Goal: Task Accomplishment & Management: Use online tool/utility

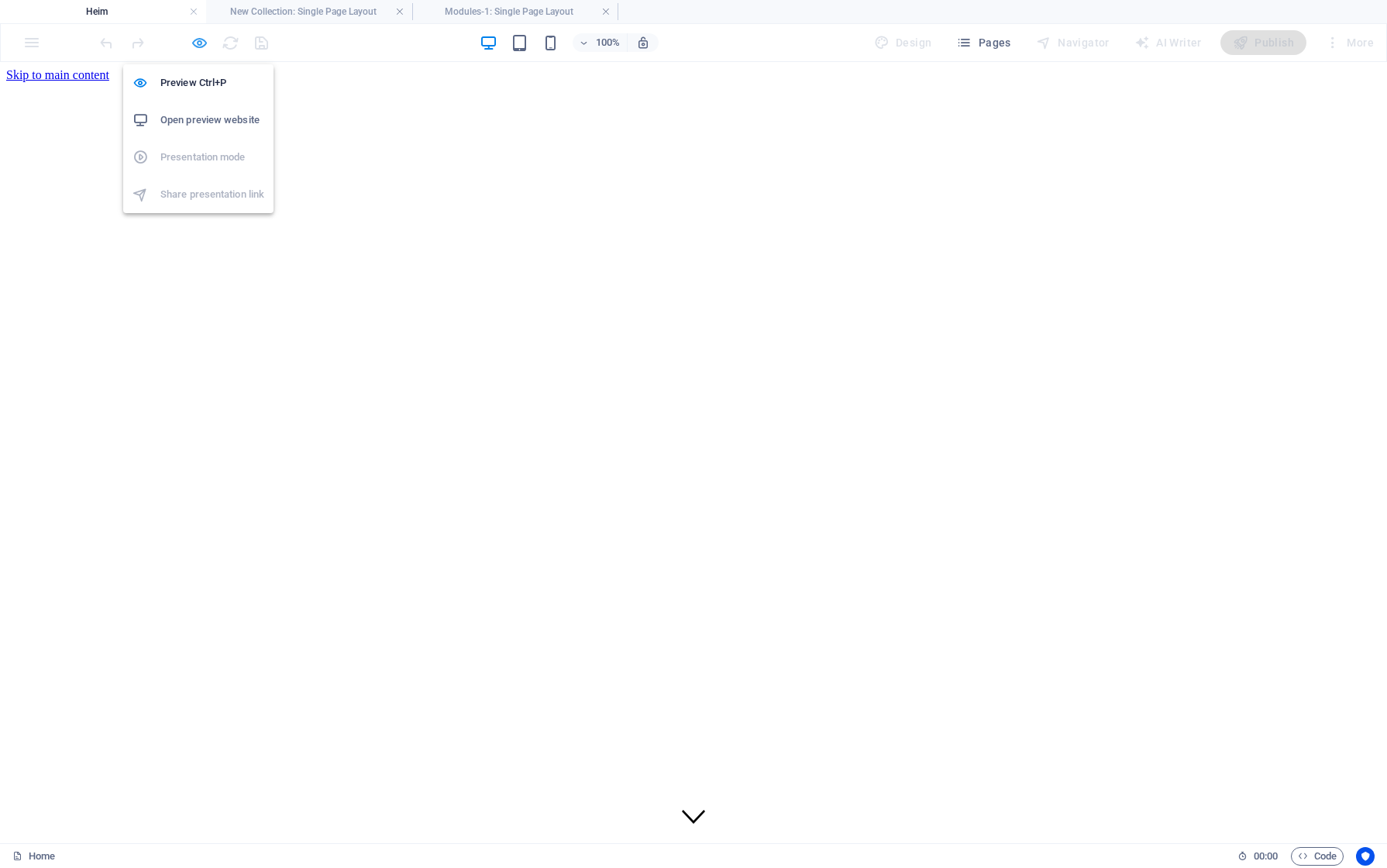
click at [191, 41] on icon "button" at bounding box center [199, 43] width 18 height 18
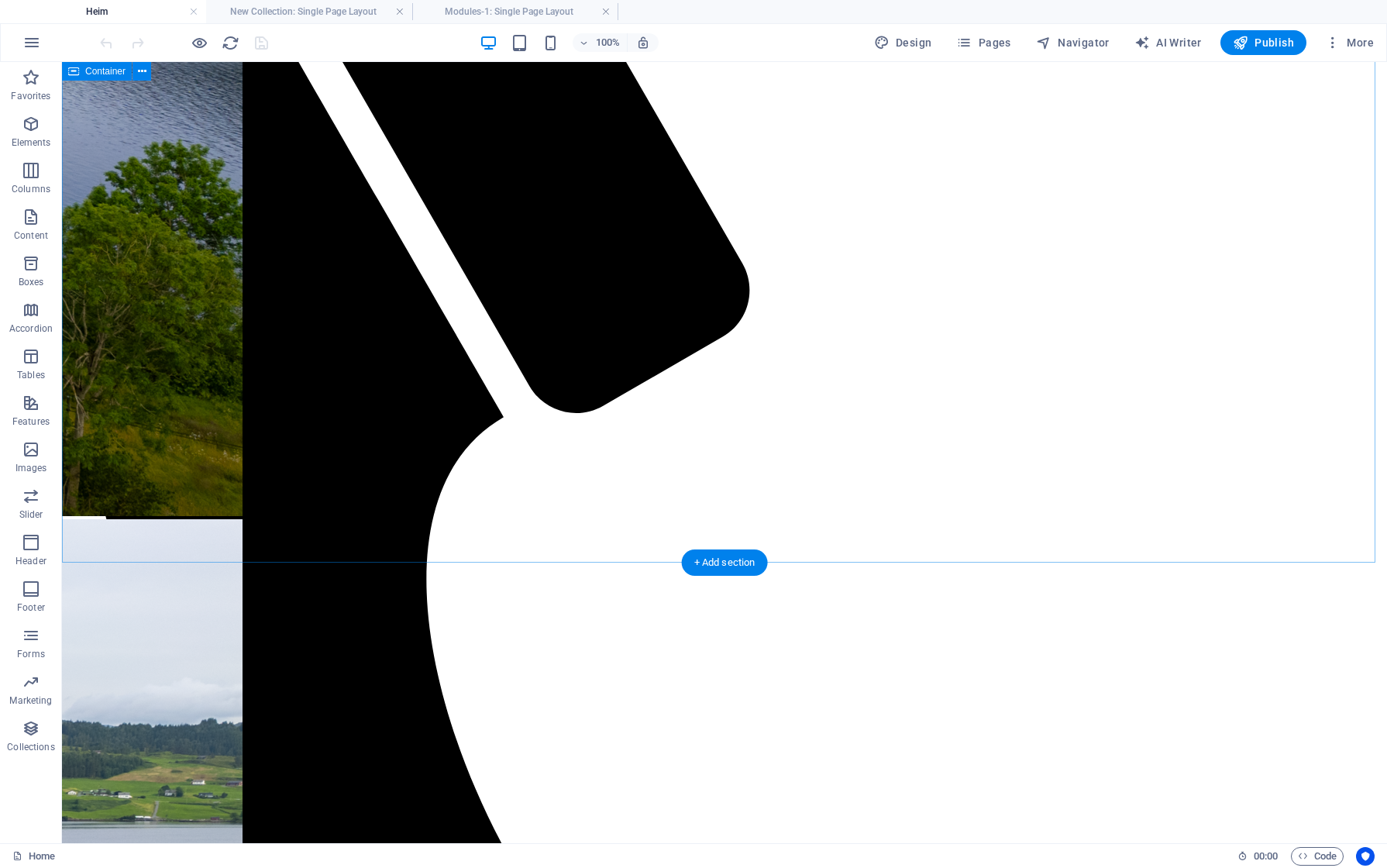
scroll to position [1240, 0]
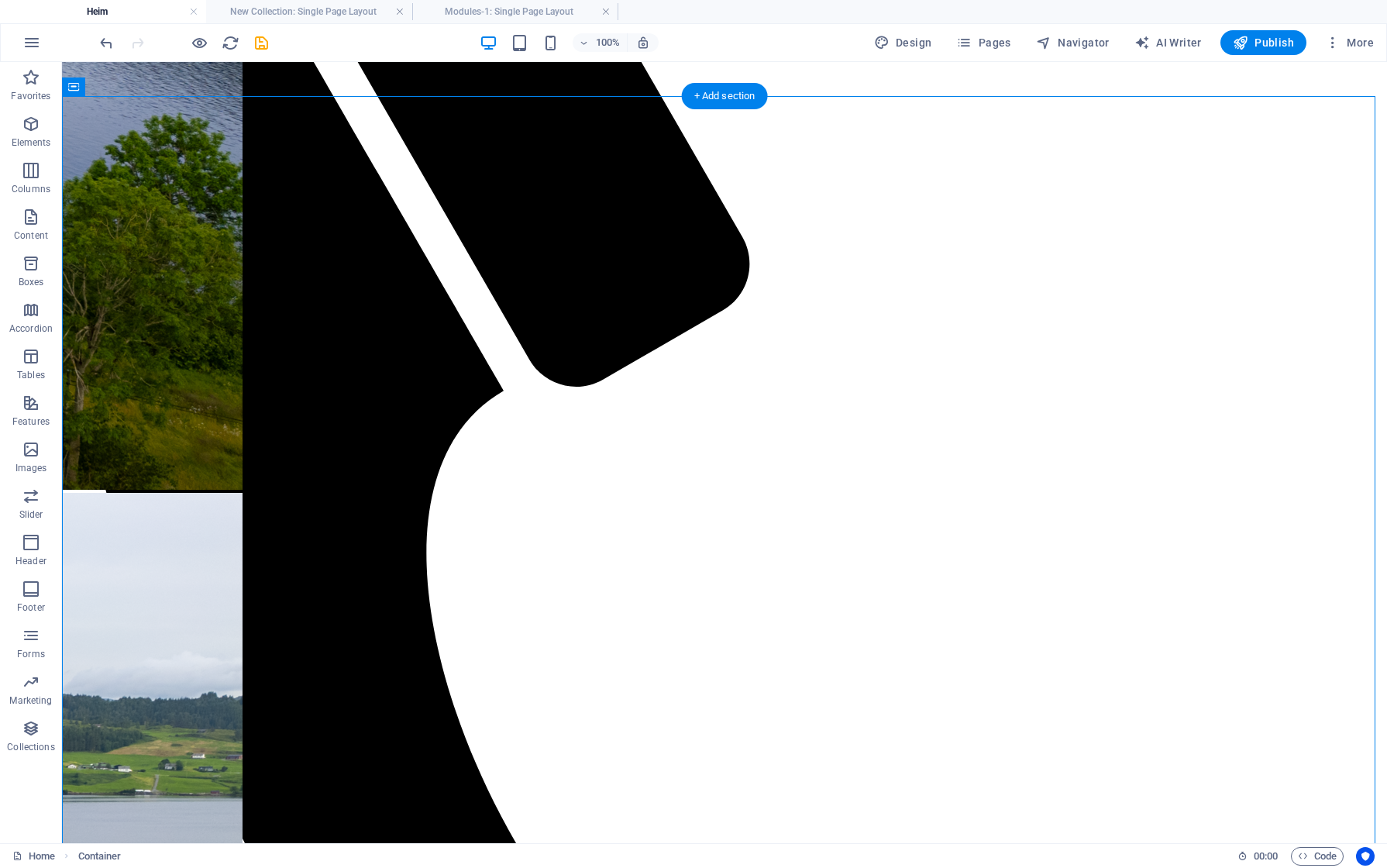
scroll to position [1085, 0]
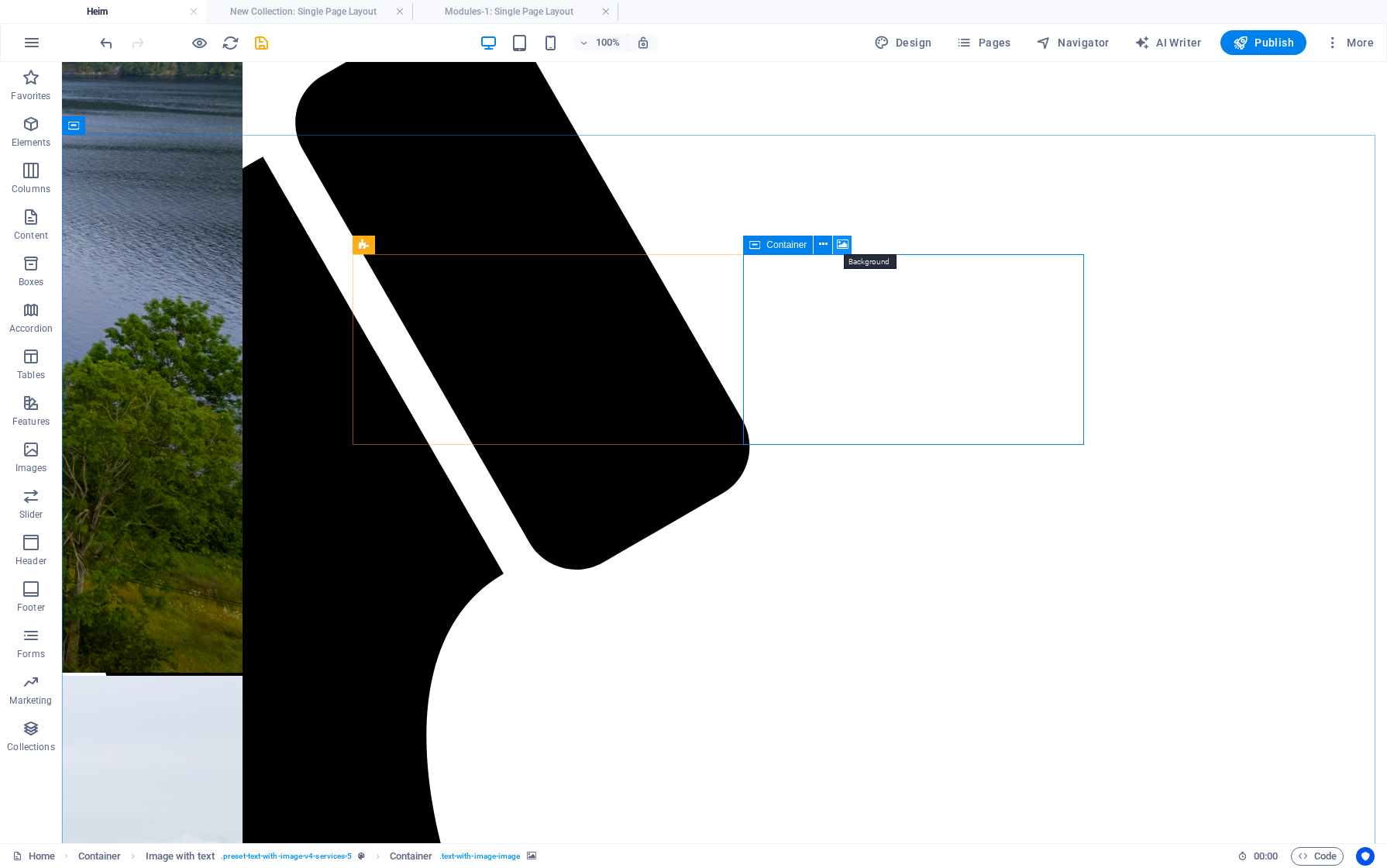
click at [851, 245] on button at bounding box center [842, 245] width 19 height 19
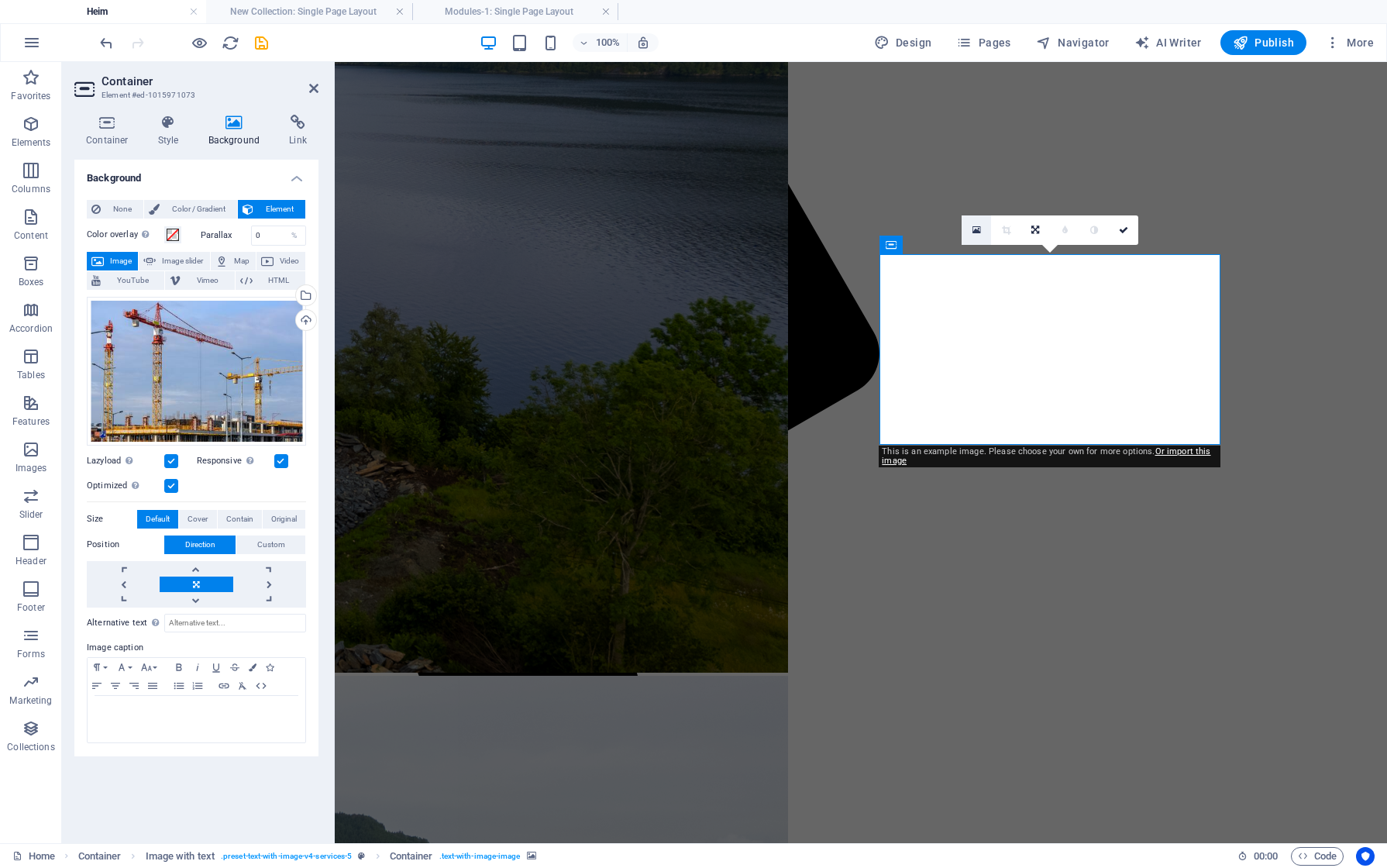
drag, startPoint x: 980, startPoint y: 231, endPoint x: 757, endPoint y: 198, distance: 225.4
click at [980, 231] on icon at bounding box center [976, 230] width 9 height 10
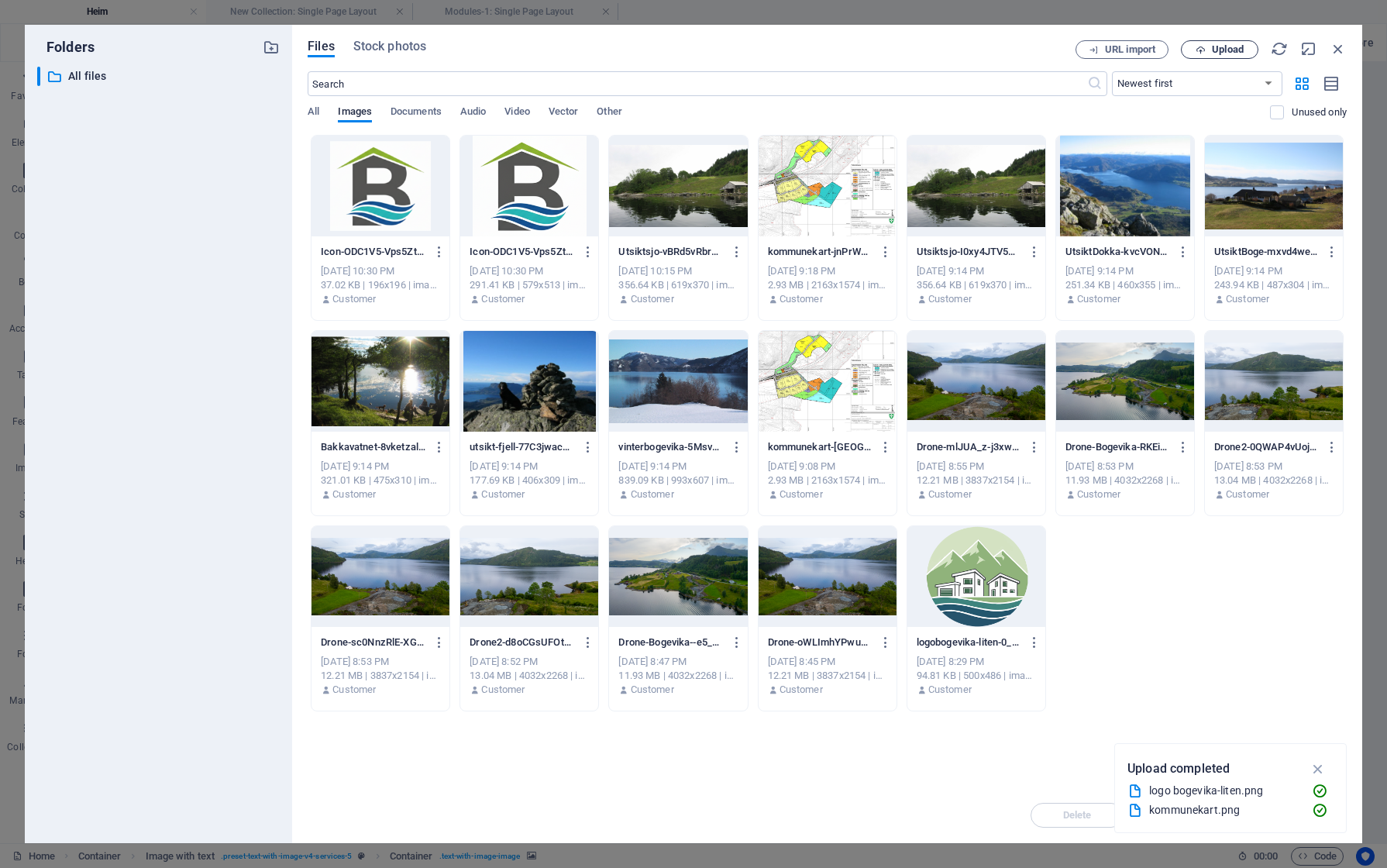
click at [1230, 51] on span "Upload" at bounding box center [1228, 49] width 31 height 9
drag, startPoint x: 154, startPoint y: 336, endPoint x: 176, endPoint y: 325, distance: 24.6
click at [154, 336] on div "​ All files All files" at bounding box center [158, 449] width 243 height 765
click at [1215, 48] on span "Upload" at bounding box center [1228, 49] width 31 height 9
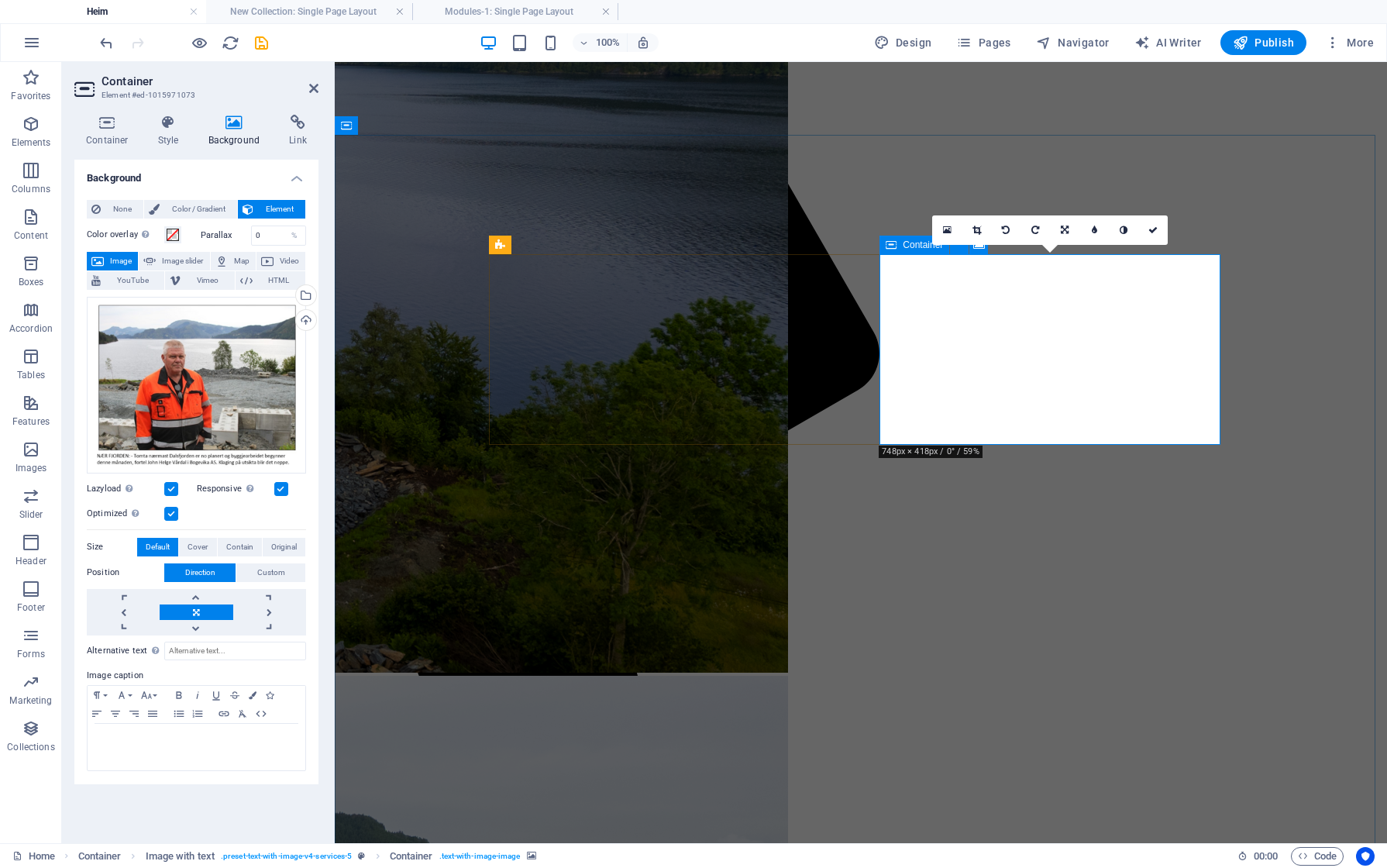
drag, startPoint x: 1039, startPoint y: 392, endPoint x: 1043, endPoint y: 337, distance: 55.1
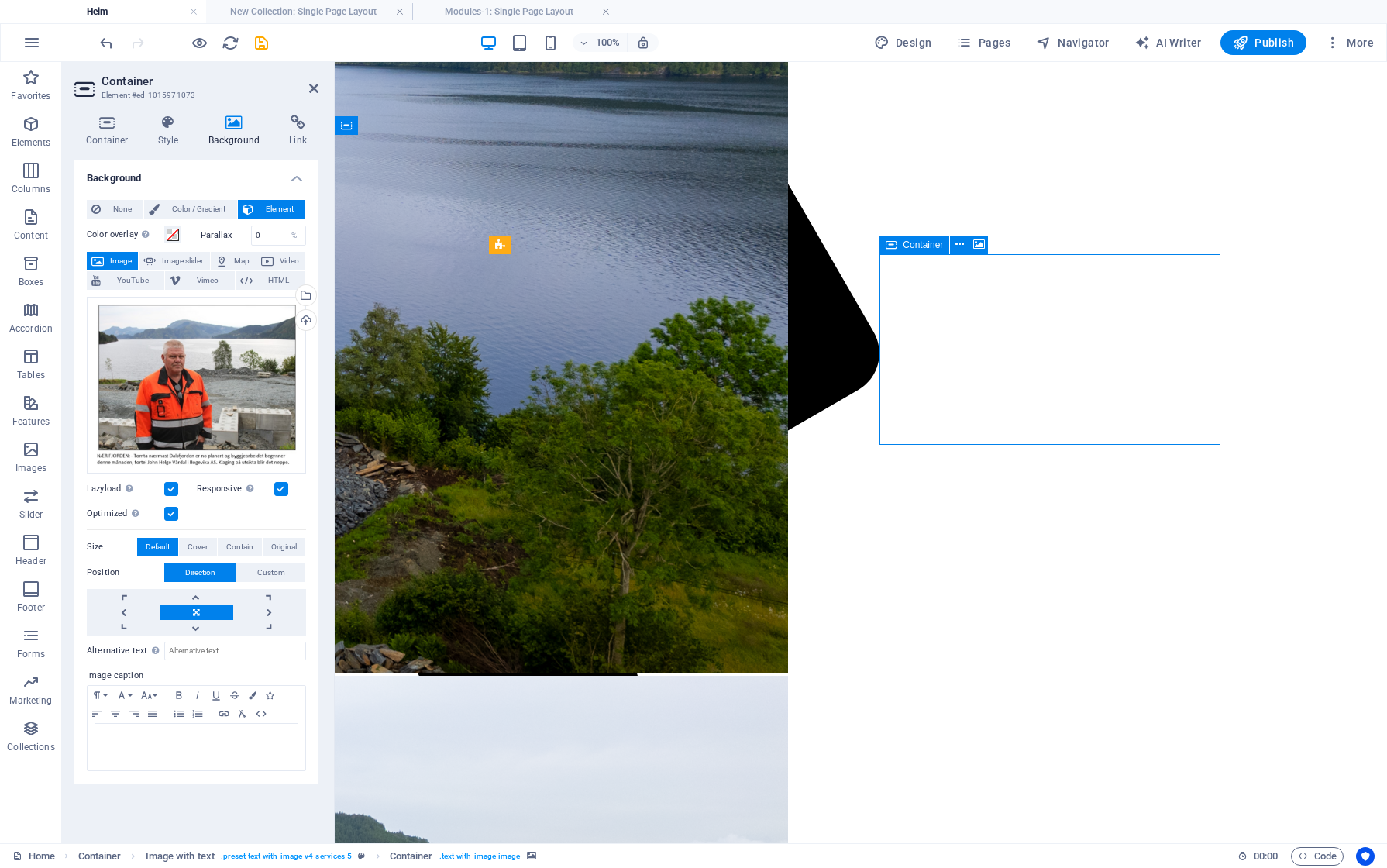
drag, startPoint x: 918, startPoint y: 303, endPoint x: 920, endPoint y: 277, distance: 26.1
drag, startPoint x: 917, startPoint y: 317, endPoint x: 921, endPoint y: 278, distance: 39.2
drag, startPoint x: 919, startPoint y: 442, endPoint x: 924, endPoint y: 425, distance: 17.7
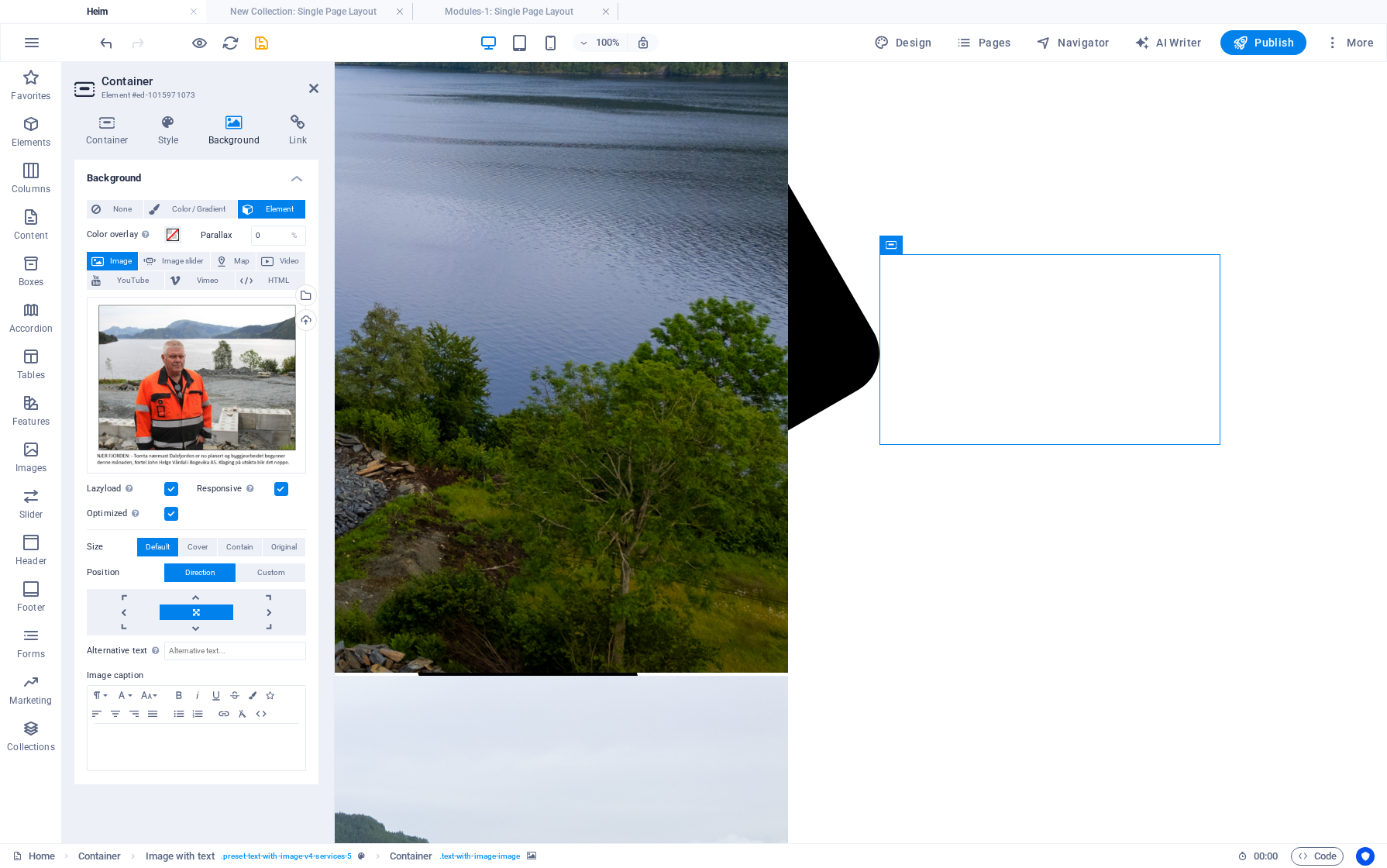
click at [980, 246] on icon at bounding box center [979, 244] width 11 height 16
click at [200, 628] on link at bounding box center [195, 628] width 73 height 15
click at [197, 610] on link at bounding box center [195, 612] width 73 height 15
click at [197, 633] on link at bounding box center [195, 628] width 73 height 15
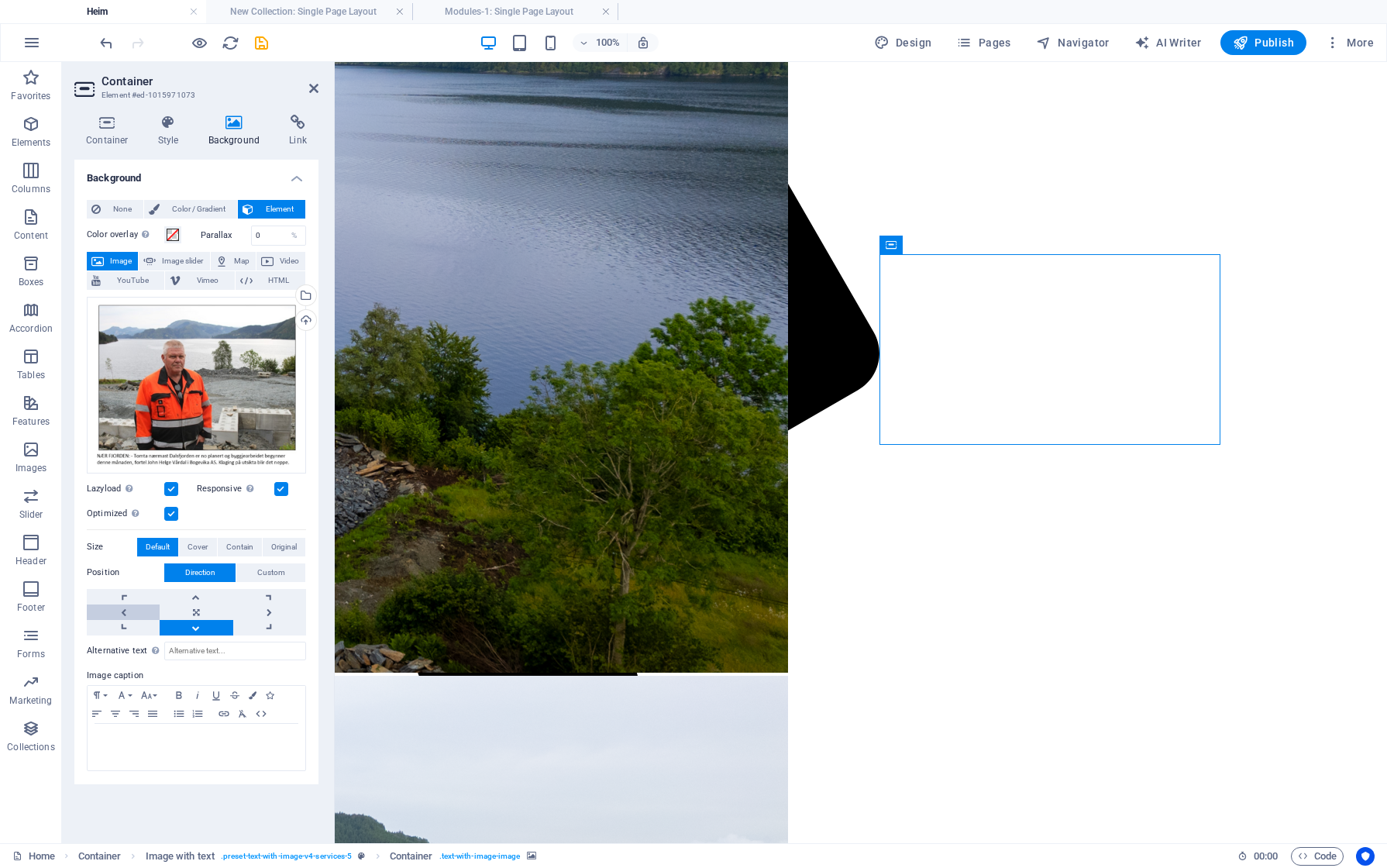
click at [125, 607] on link at bounding box center [122, 612] width 73 height 15
click at [194, 629] on link at bounding box center [195, 628] width 73 height 15
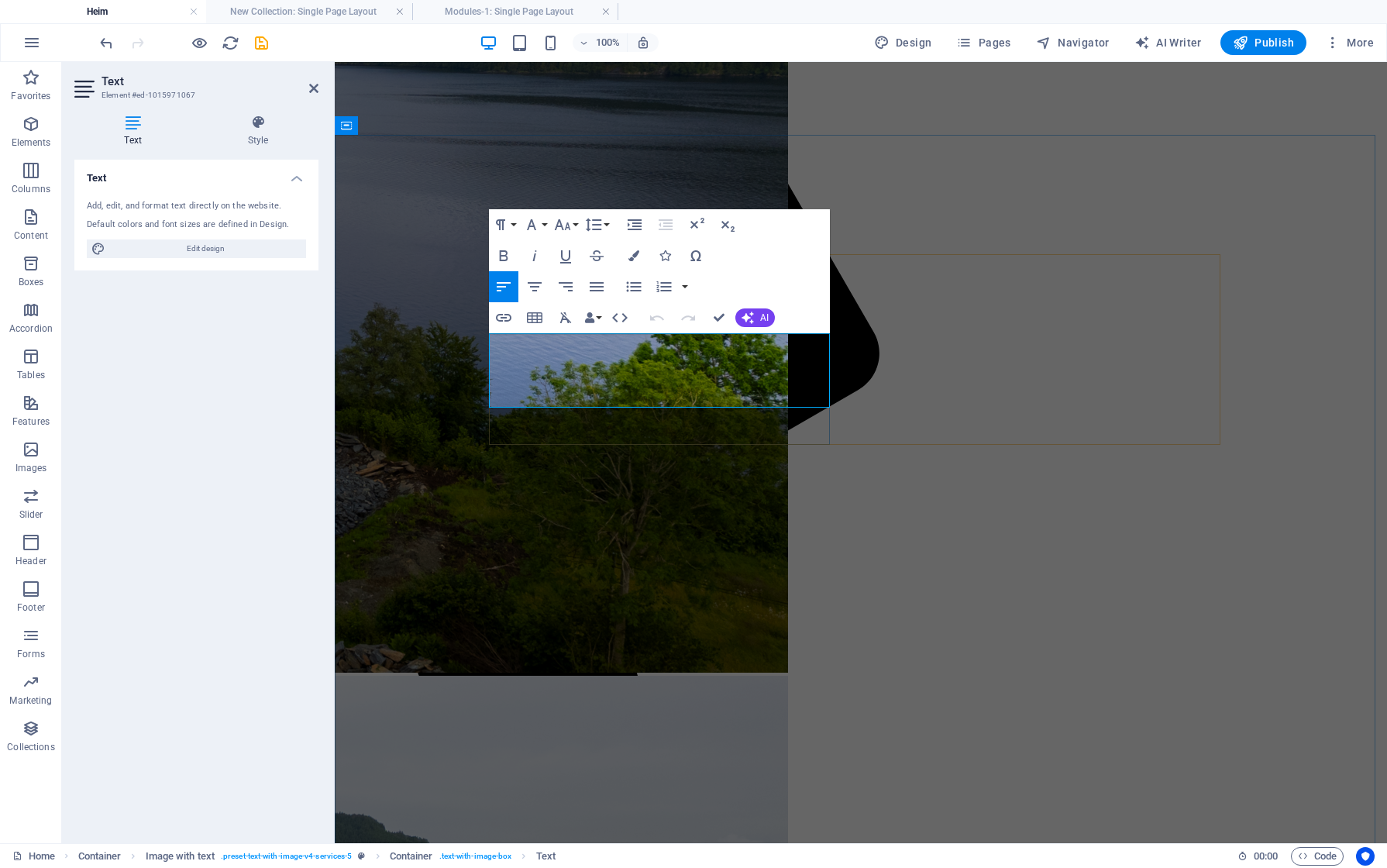
drag, startPoint x: 589, startPoint y: 341, endPoint x: 540, endPoint y: 342, distance: 49.0
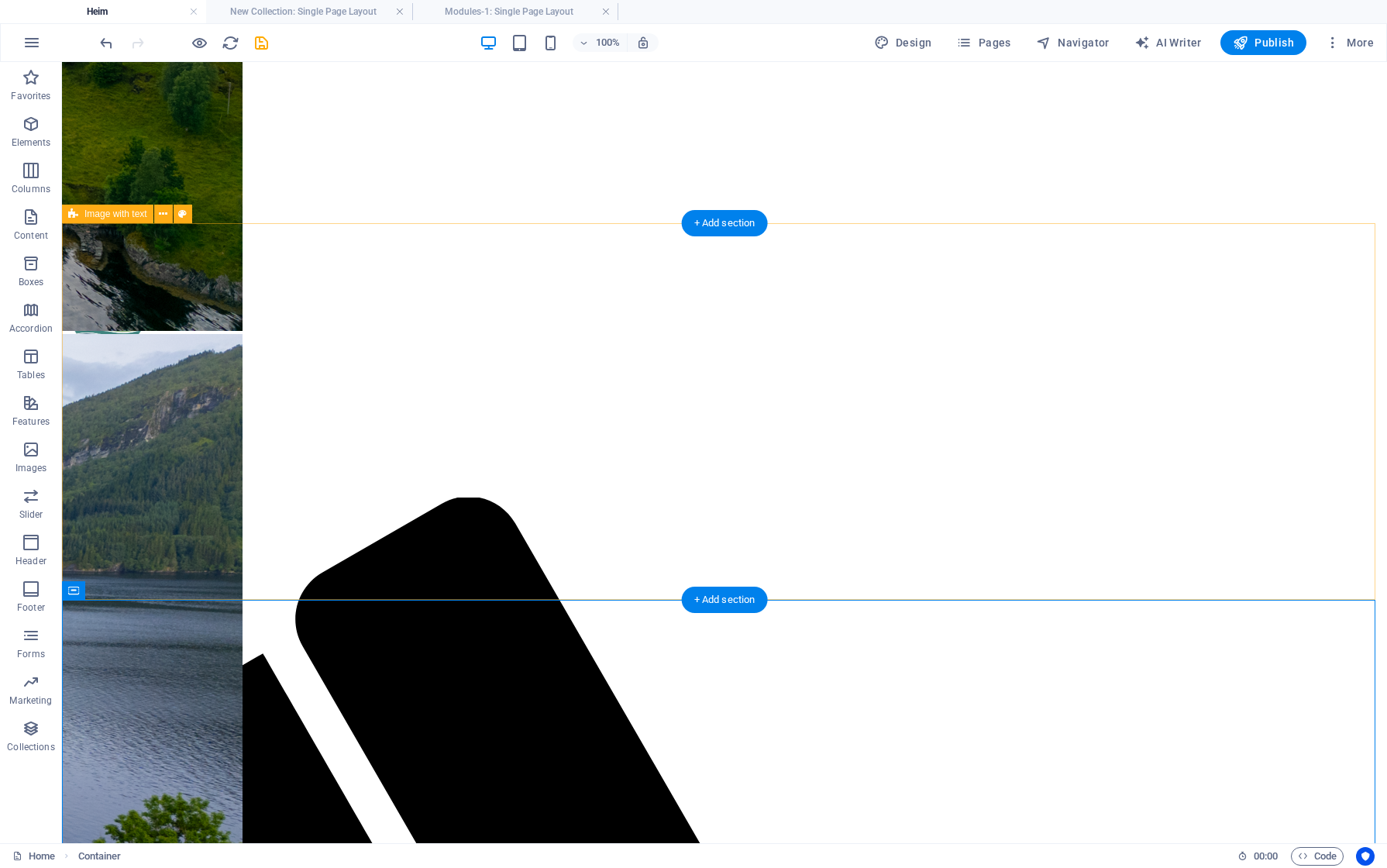
scroll to position [543, 0]
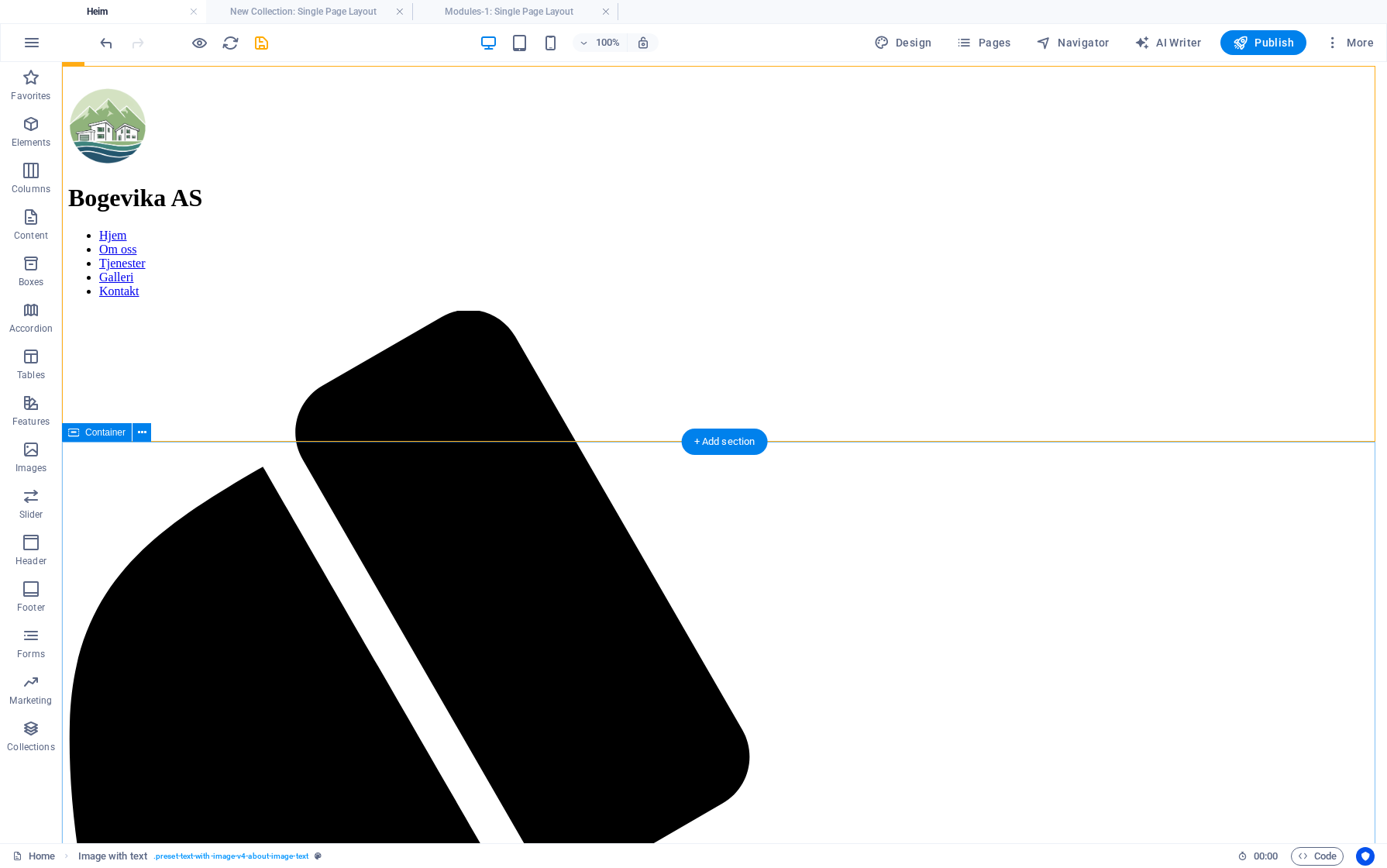
scroll to position [853, 0]
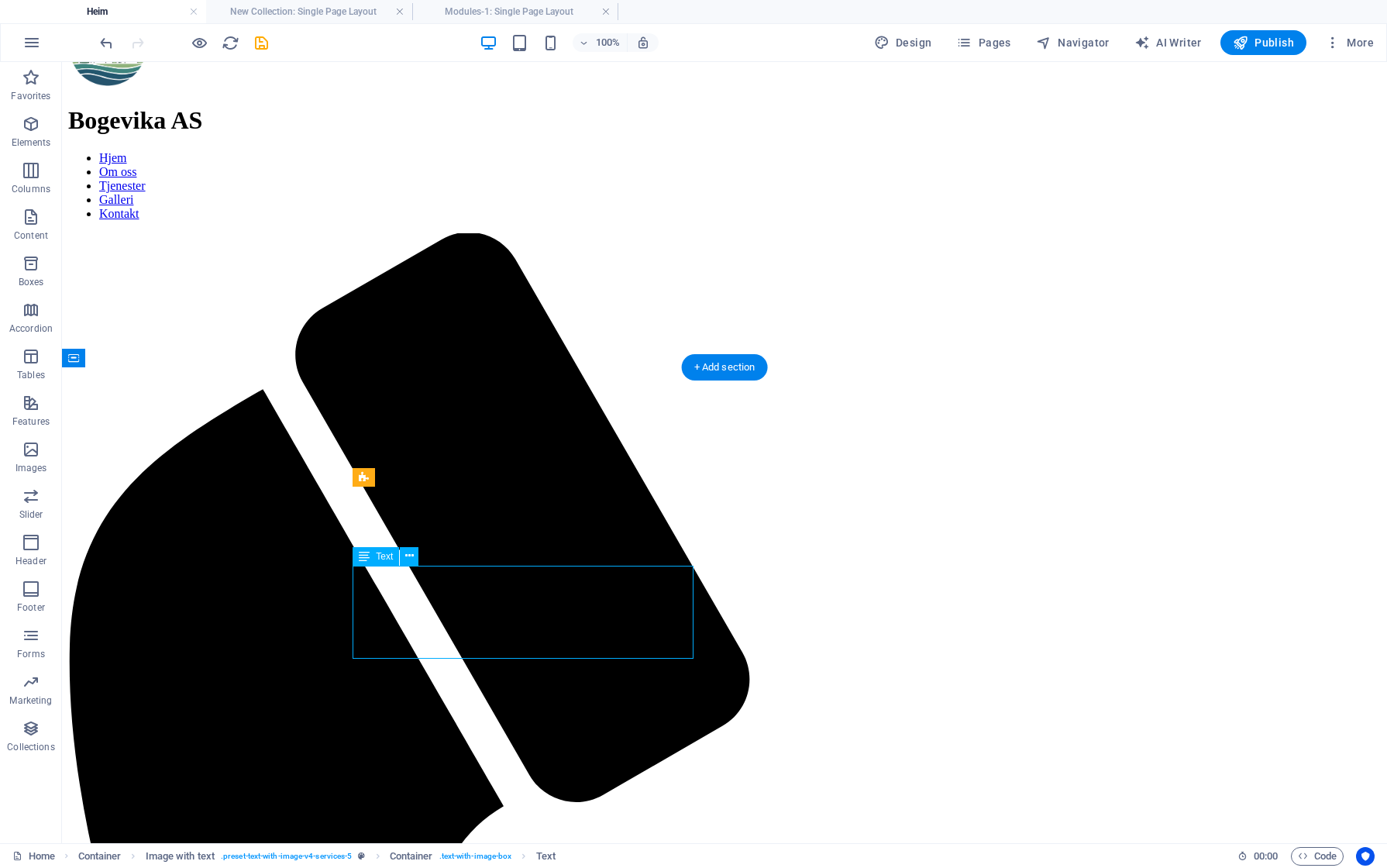
drag, startPoint x: 482, startPoint y: 629, endPoint x: 403, endPoint y: 609, distance: 81.5
drag, startPoint x: 353, startPoint y: 571, endPoint x: 406, endPoint y: 584, distance: 54.6
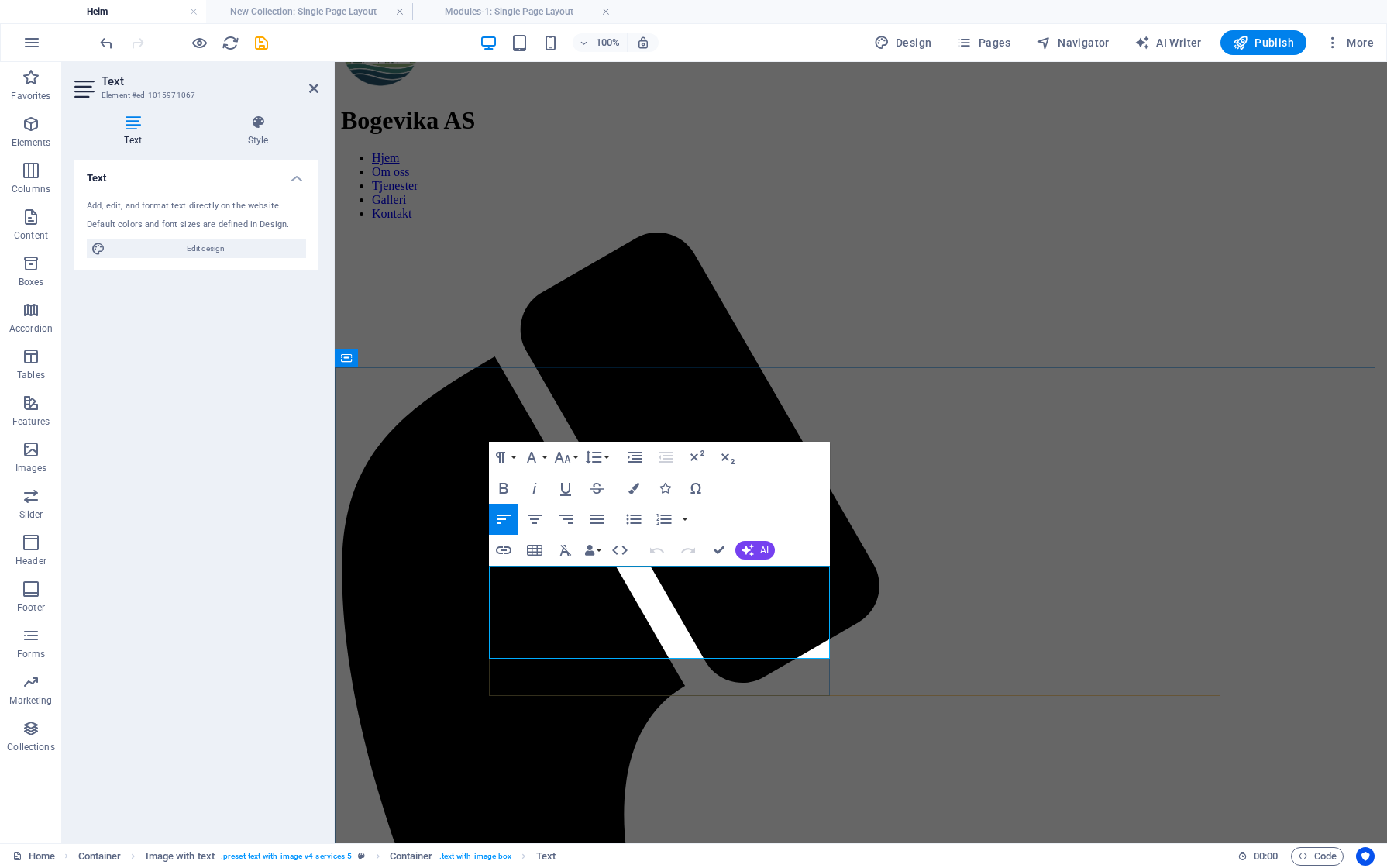
drag, startPoint x: 491, startPoint y: 574, endPoint x: 627, endPoint y: 633, distance: 148.2
copy p "Vi utviklar Bogevika bustad- og [PERSON_NAME], fra planlegging til ferdigstille…"
drag, startPoint x: 490, startPoint y: 578, endPoint x: 650, endPoint y: 635, distance: 169.8
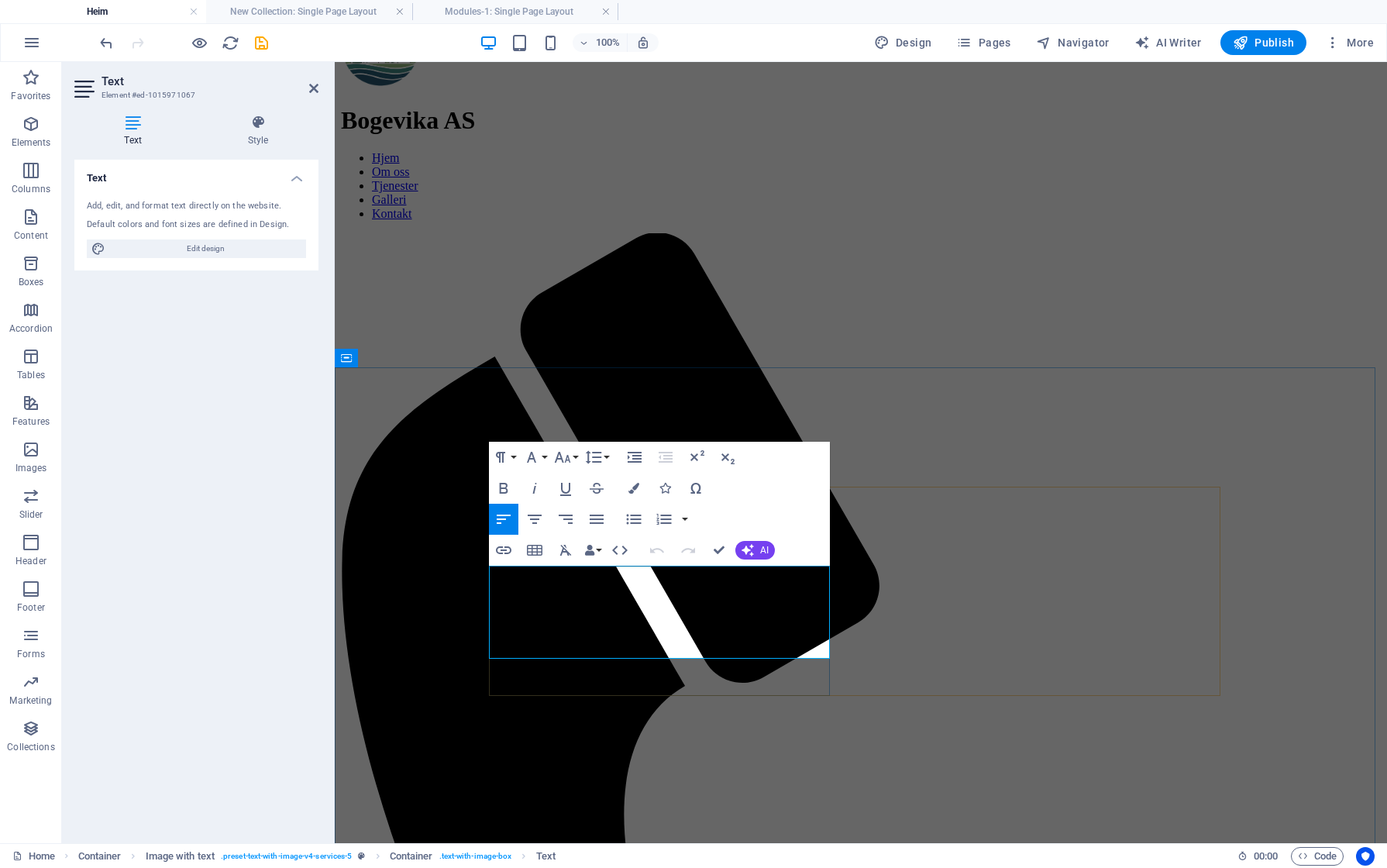
drag, startPoint x: 734, startPoint y: 627, endPoint x: 490, endPoint y: 630, distance: 244.0
click at [535, 489] on icon "button" at bounding box center [535, 488] width 4 height 10
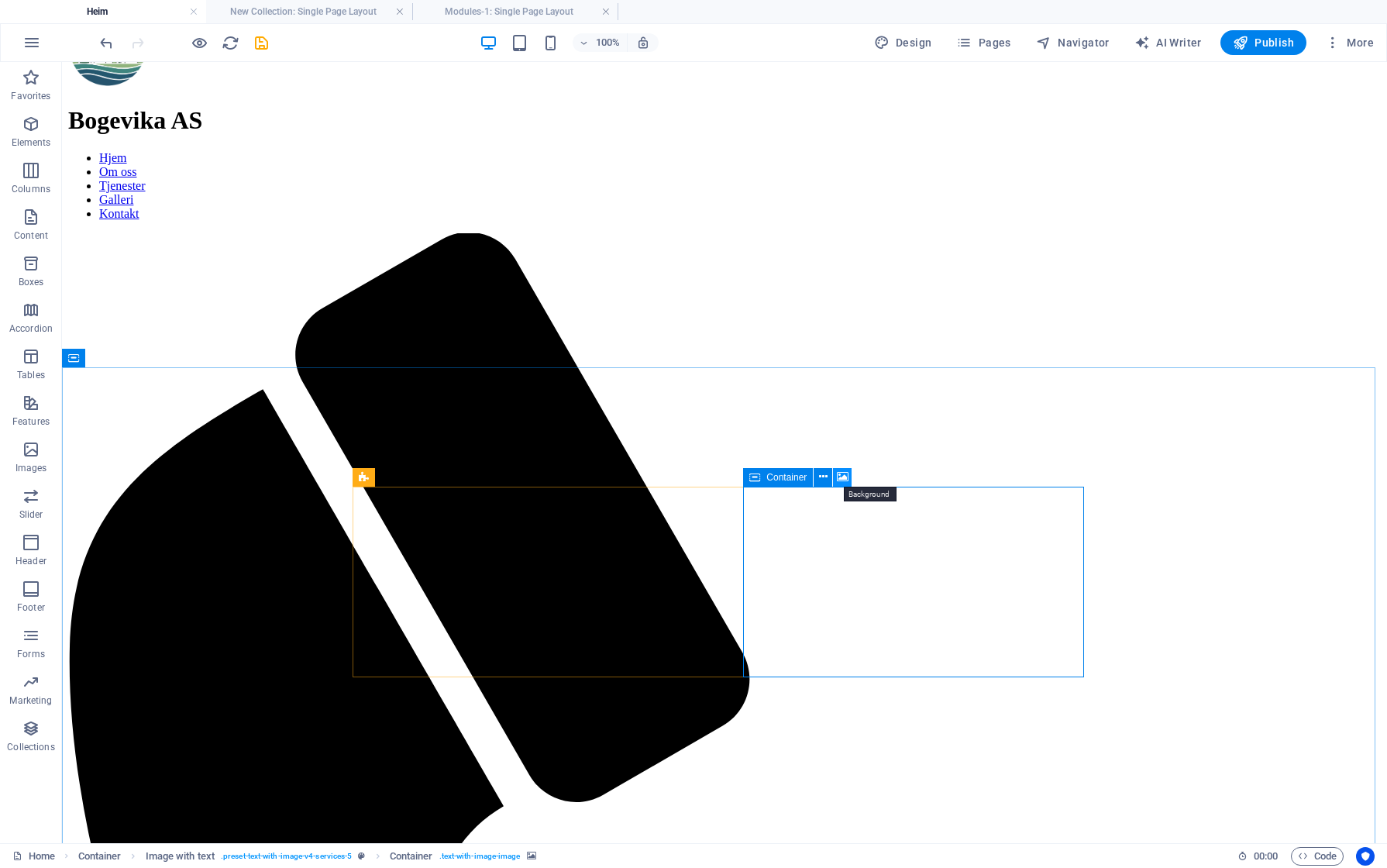
click at [844, 478] on icon at bounding box center [842, 476] width 11 height 16
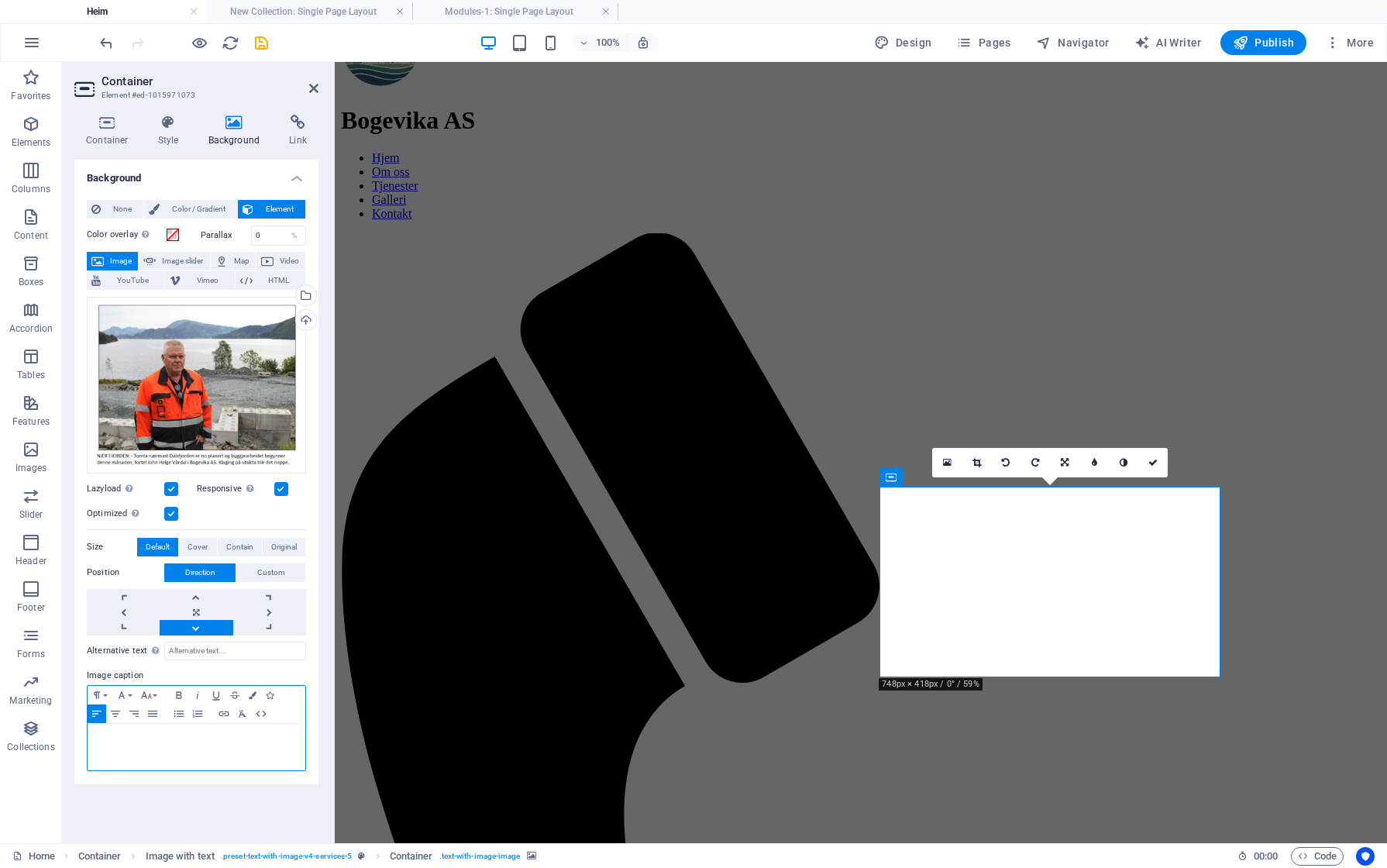
click at [179, 747] on div at bounding box center [196, 747] width 218 height 46
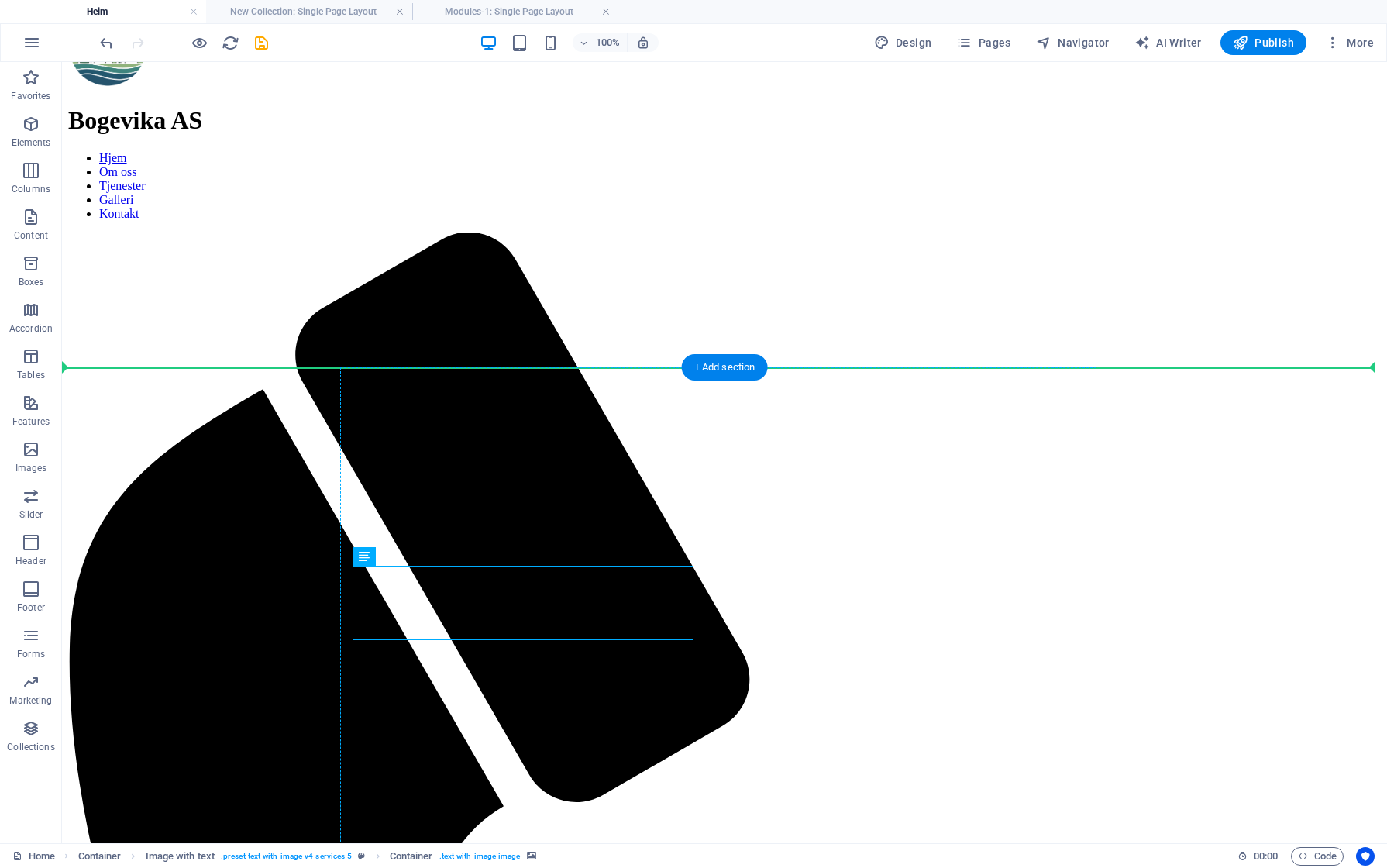
drag, startPoint x: 487, startPoint y: 635, endPoint x: 699, endPoint y: 629, distance: 212.1
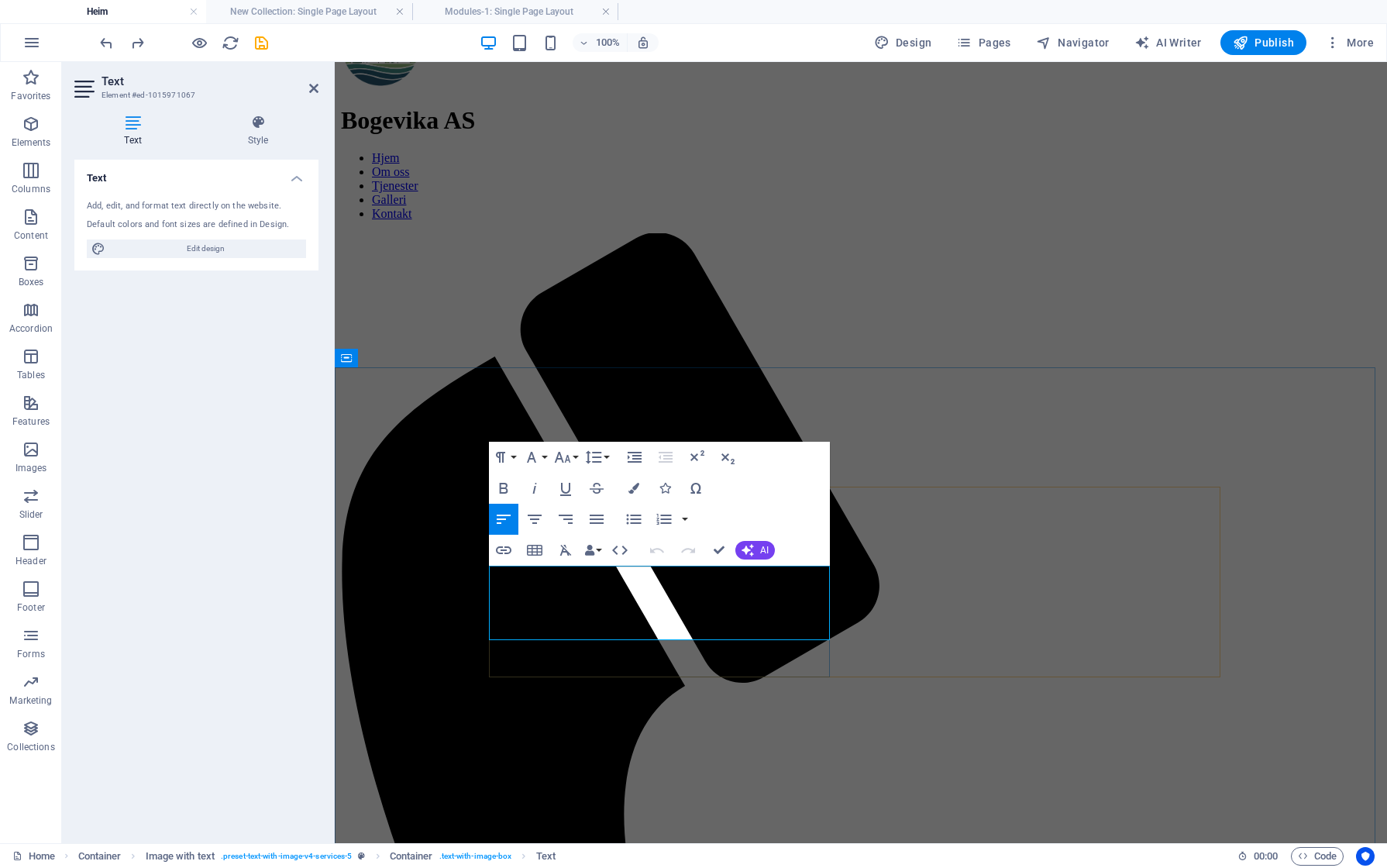
drag, startPoint x: 738, startPoint y: 633, endPoint x: 479, endPoint y: 639, distance: 259.1
copy em "Bilete er faksimile frå [GEOGRAPHIC_DATA] 6982 nr 47"
click at [978, 477] on icon at bounding box center [979, 476] width 11 height 16
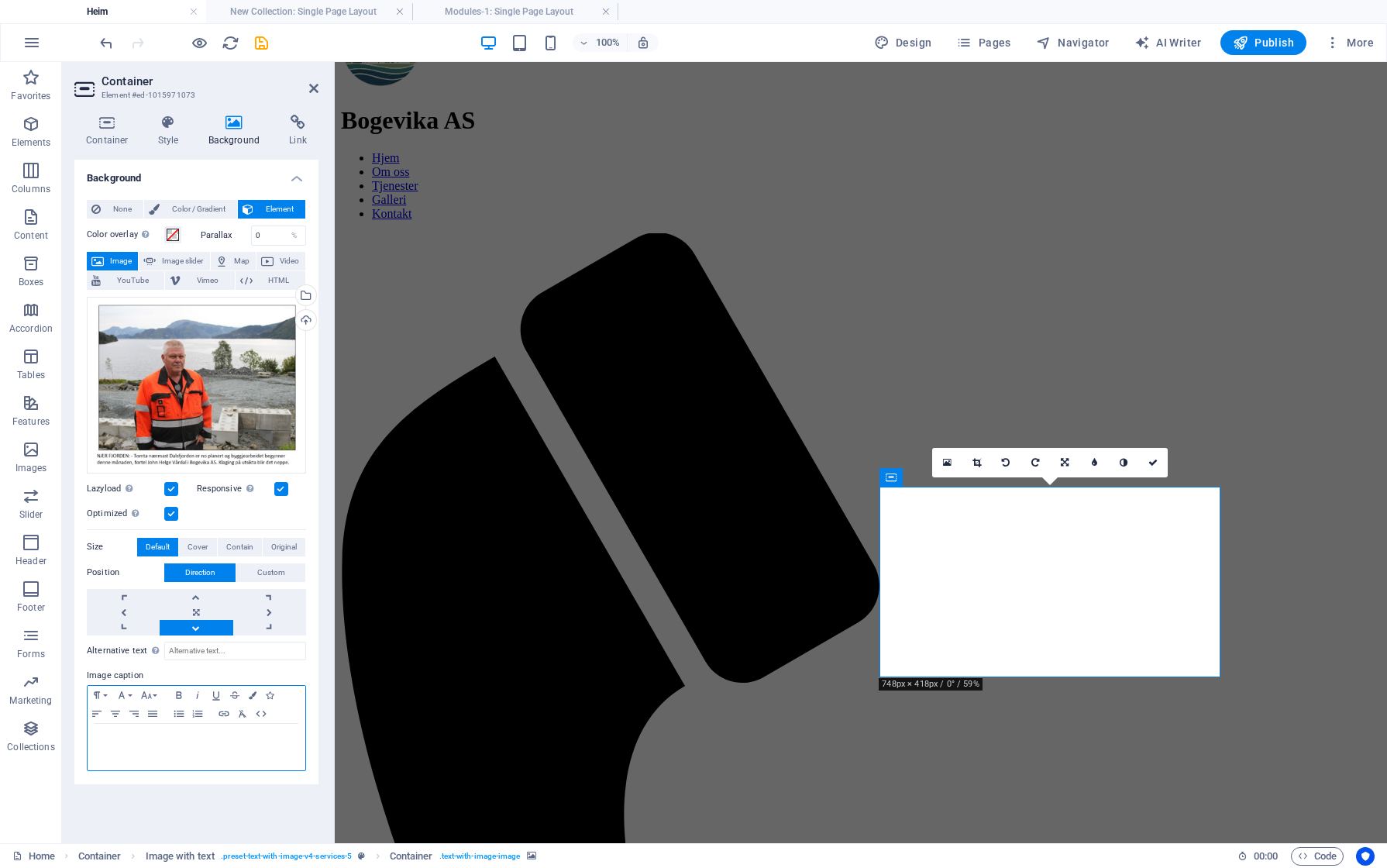
click at [164, 736] on p at bounding box center [195, 738] width 202 height 14
paste div
drag, startPoint x: 155, startPoint y: 752, endPoint x: 62, endPoint y: 729, distance: 95.8
click at [62, 729] on div "Container Style Background Link Size Height Default px rem % vh vw Min. height …" at bounding box center [195, 472] width 268 height 741
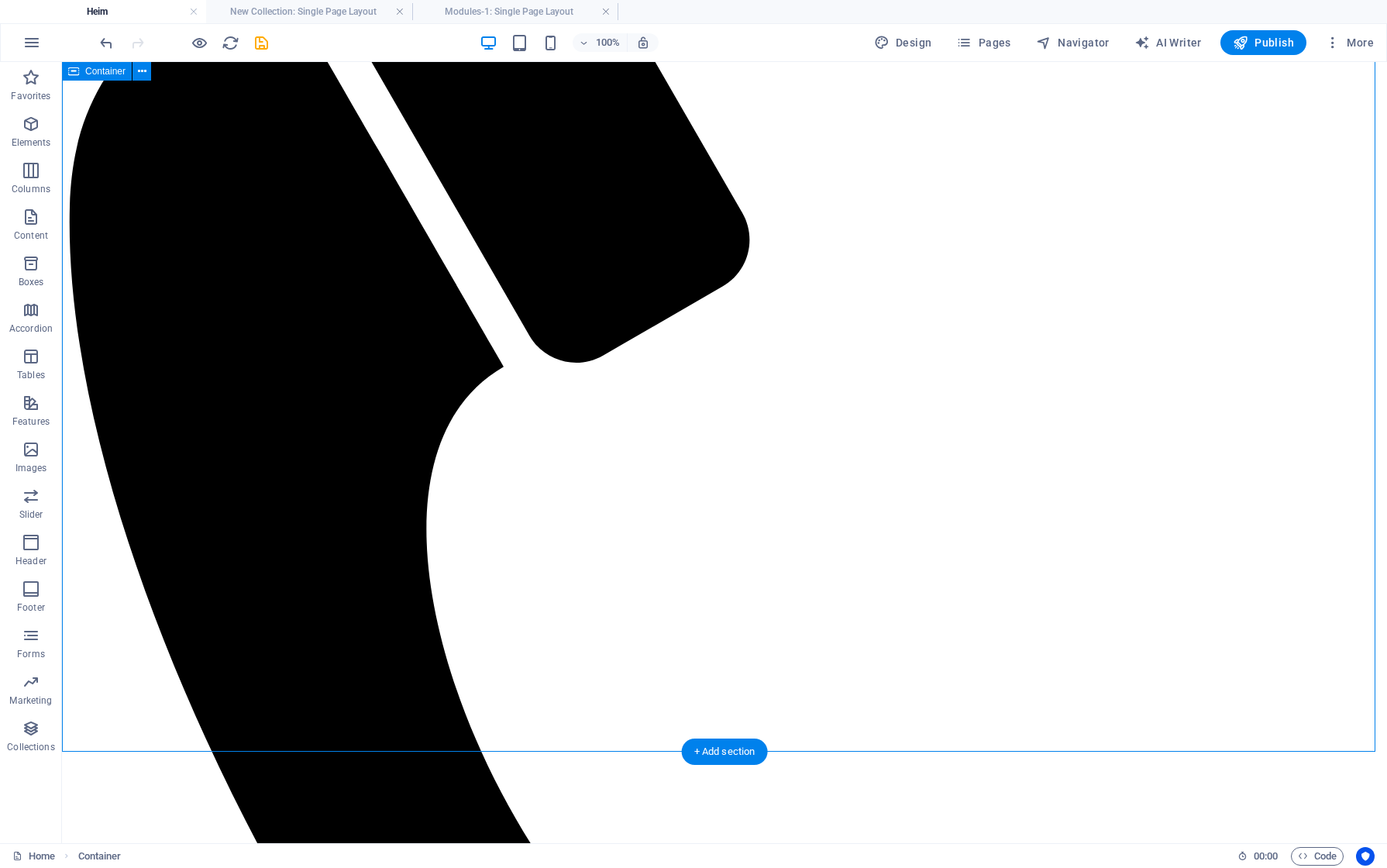
scroll to position [1318, 0]
